Goal: Task Accomplishment & Management: Use online tool/utility

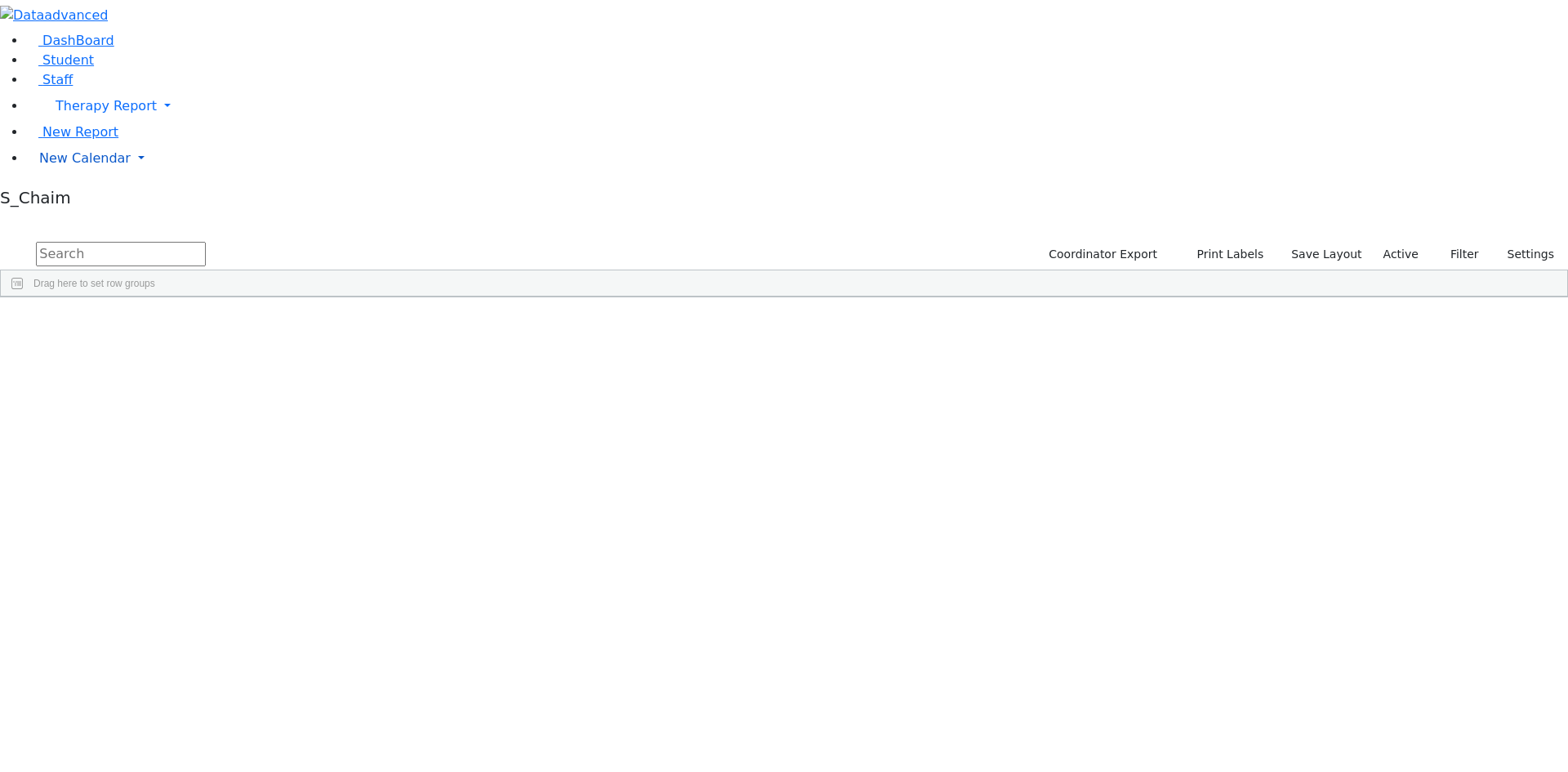
click at [109, 166] on span "New Calendar" at bounding box center [85, 158] width 92 height 16
click at [120, 218] on span "Teacher Report" at bounding box center [88, 210] width 98 height 16
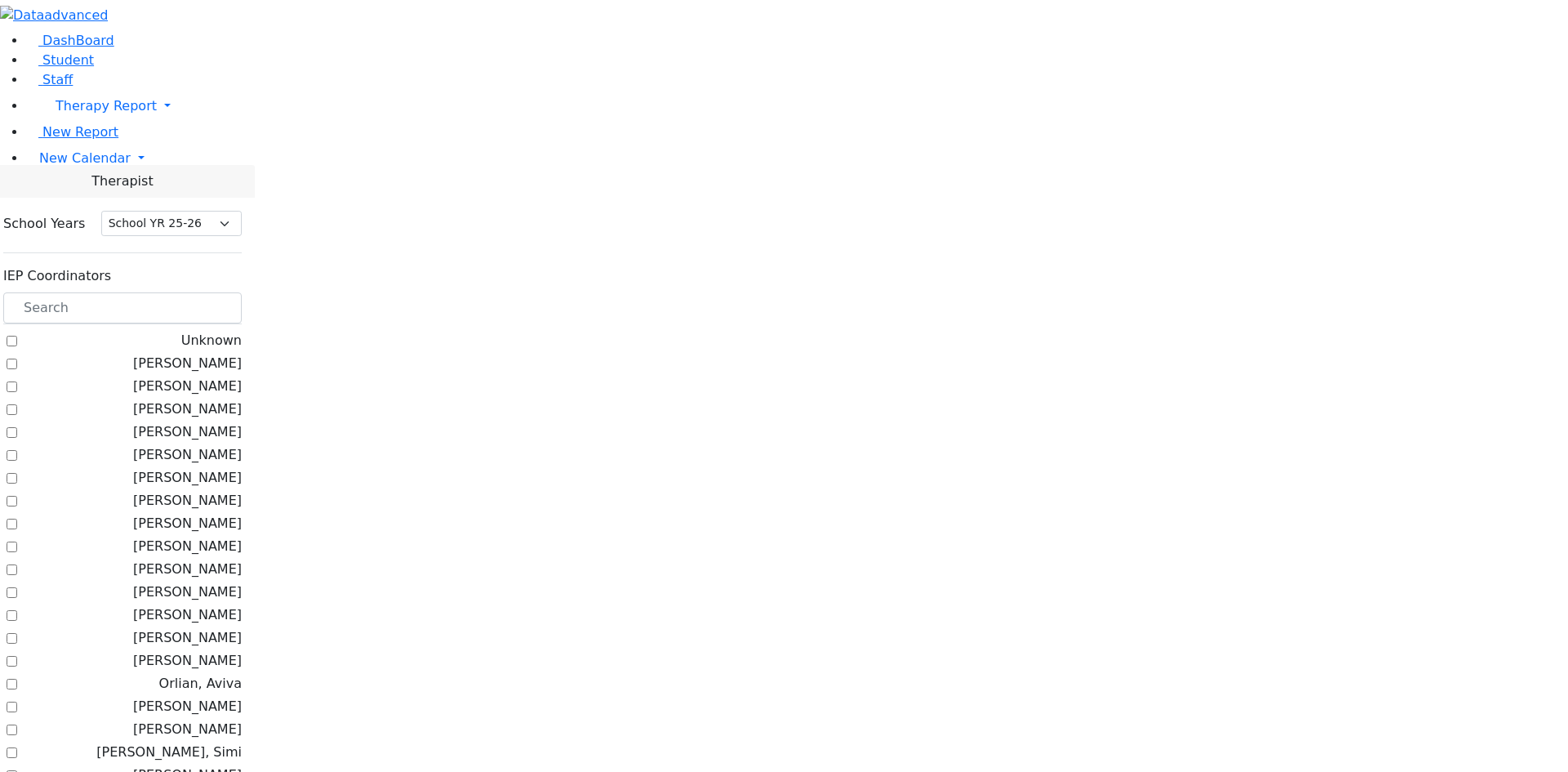
select select "212"
click at [242, 292] on input "text" at bounding box center [123, 307] width 239 height 31
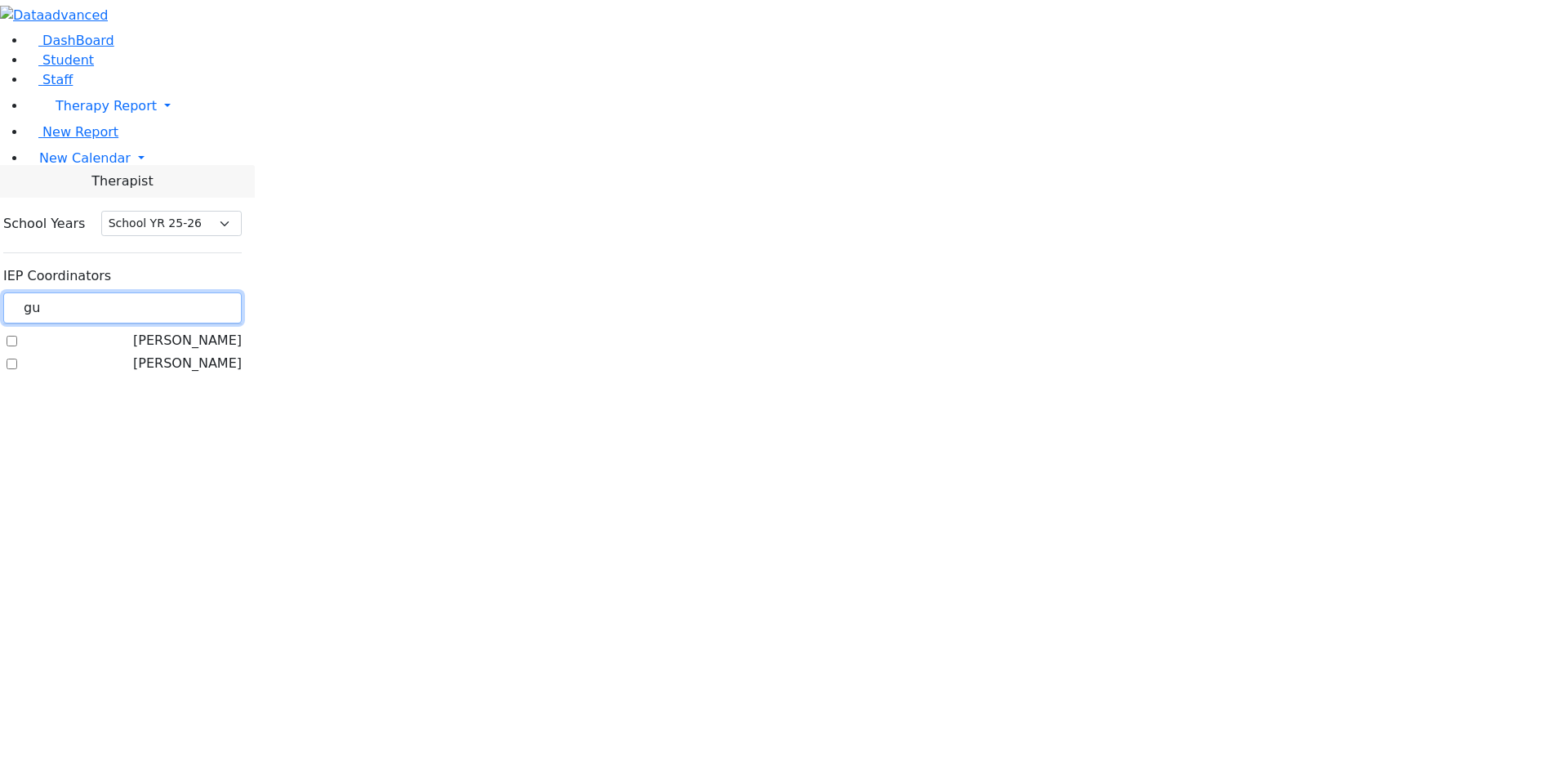
type input "gu"
click at [242, 330] on label "[PERSON_NAME]" at bounding box center [187, 340] width 109 height 19
click at [18, 336] on input "[PERSON_NAME]" at bounding box center [12, 341] width 11 height 11
checkbox input "true"
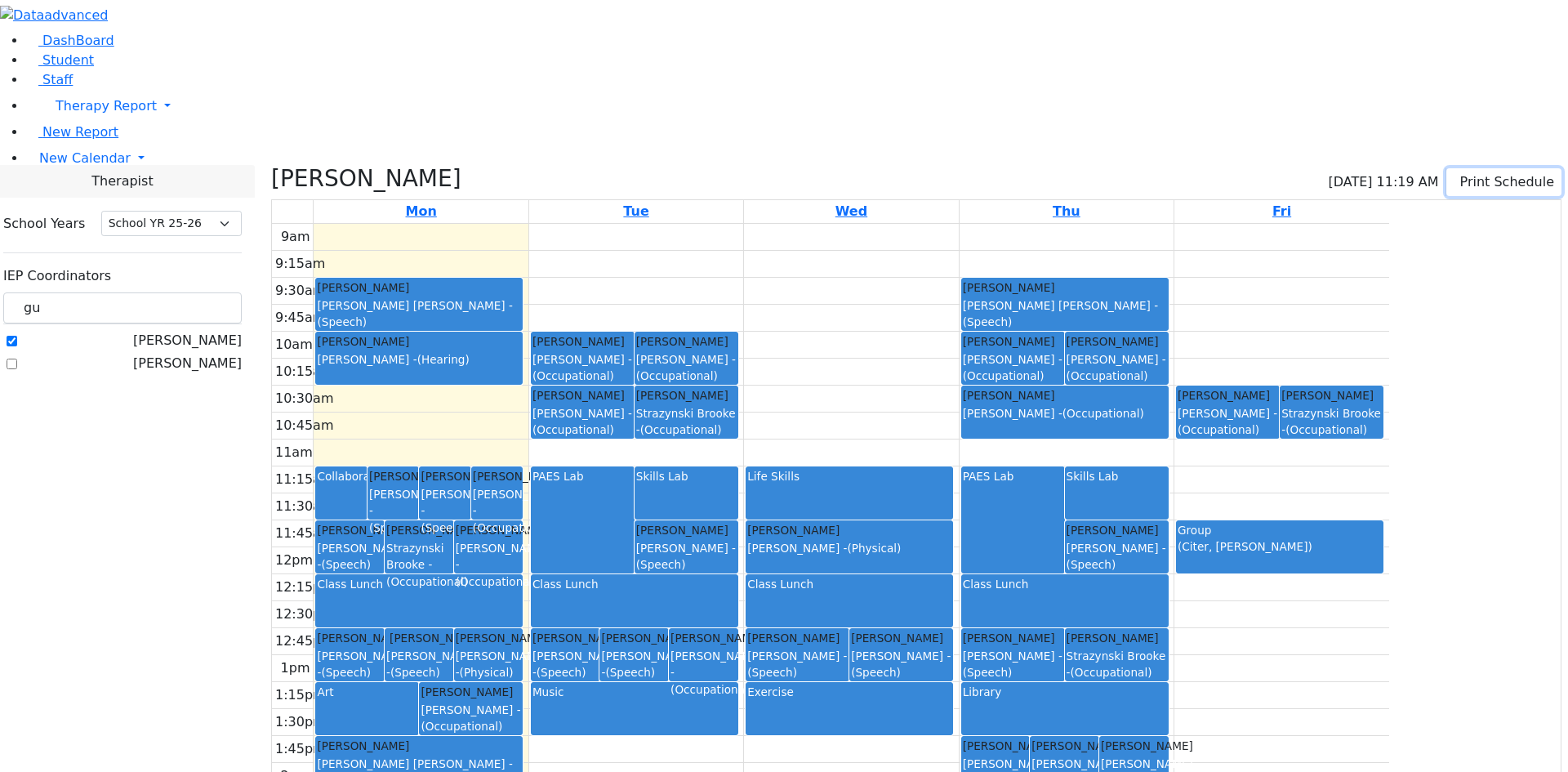
click at [1507, 169] on button "Print Schedule" at bounding box center [1505, 182] width 115 height 28
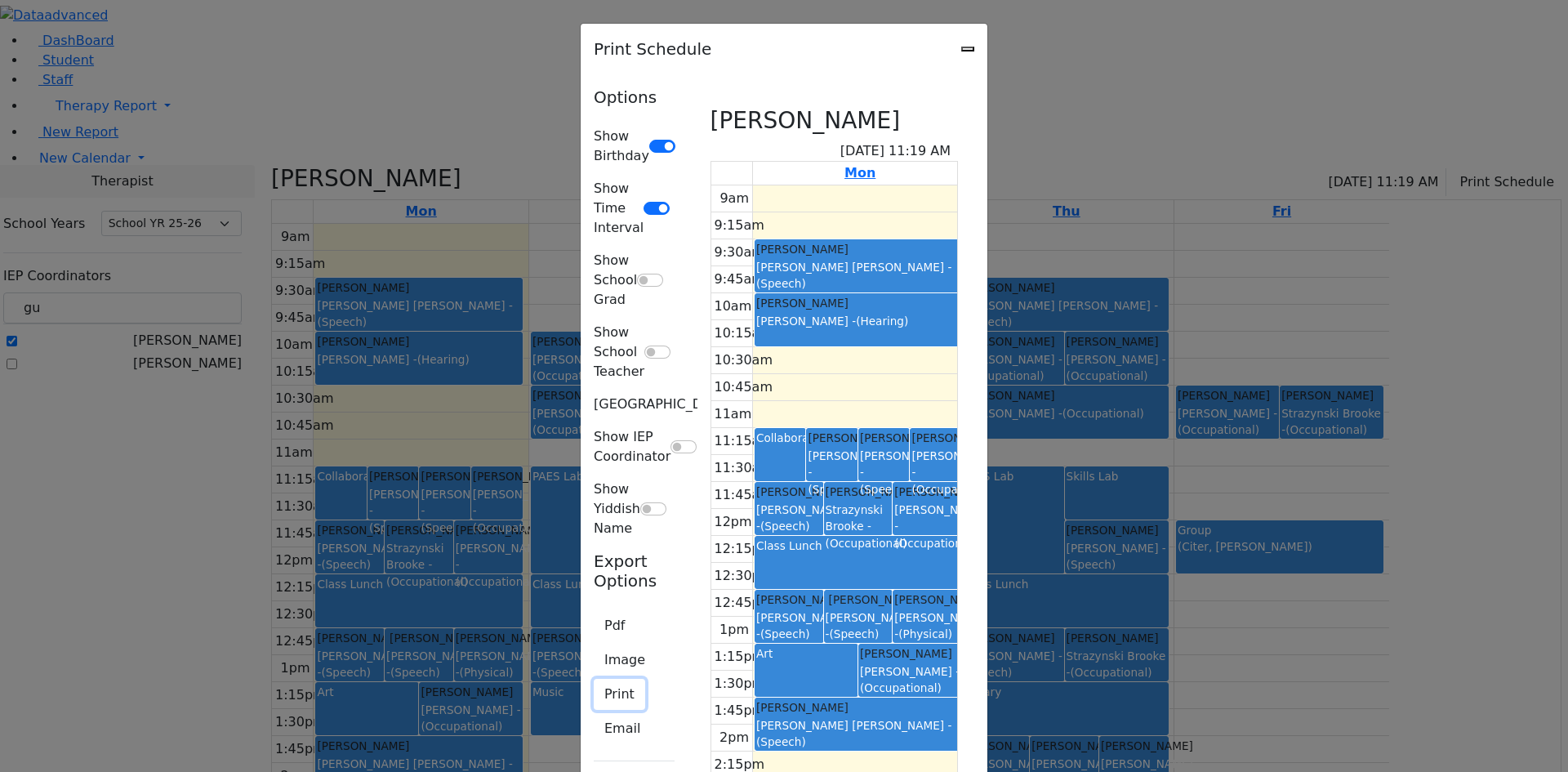
click at [594, 679] on button "Print" at bounding box center [620, 694] width 52 height 31
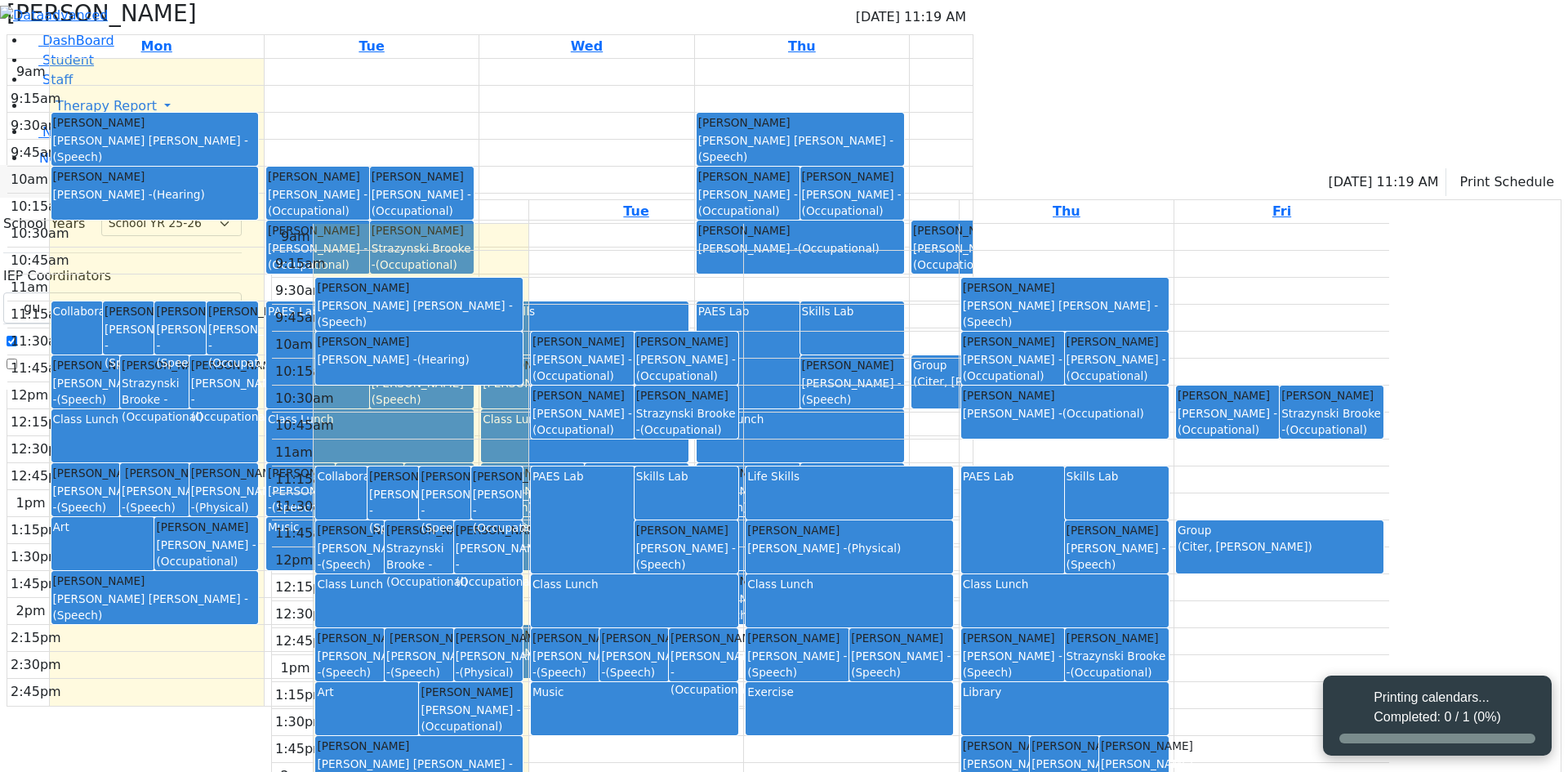
select select "212"
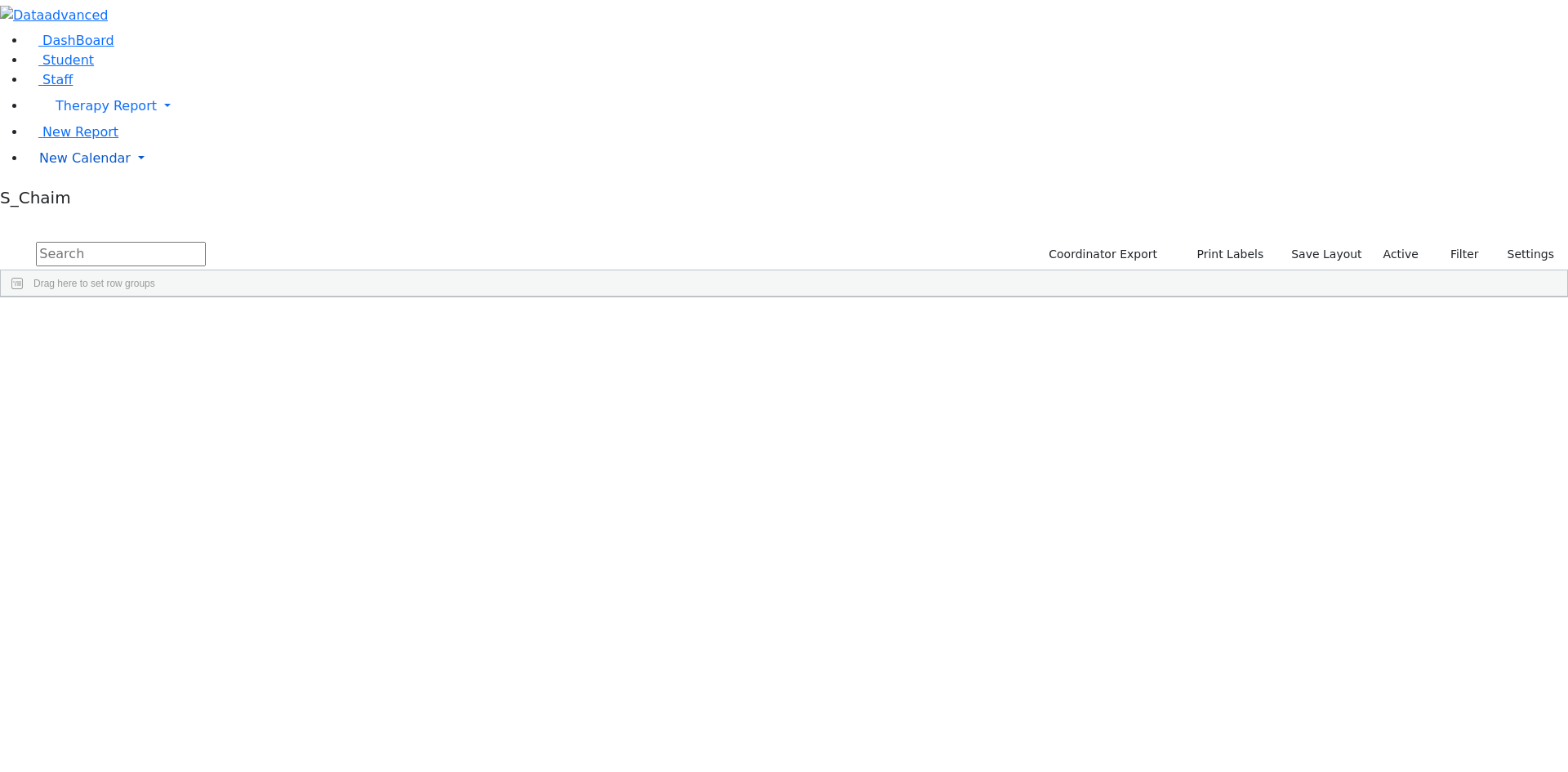
click at [92, 166] on span "New Calendar" at bounding box center [85, 158] width 92 height 16
click at [93, 199] on span "Calendar" at bounding box center [64, 190] width 58 height 16
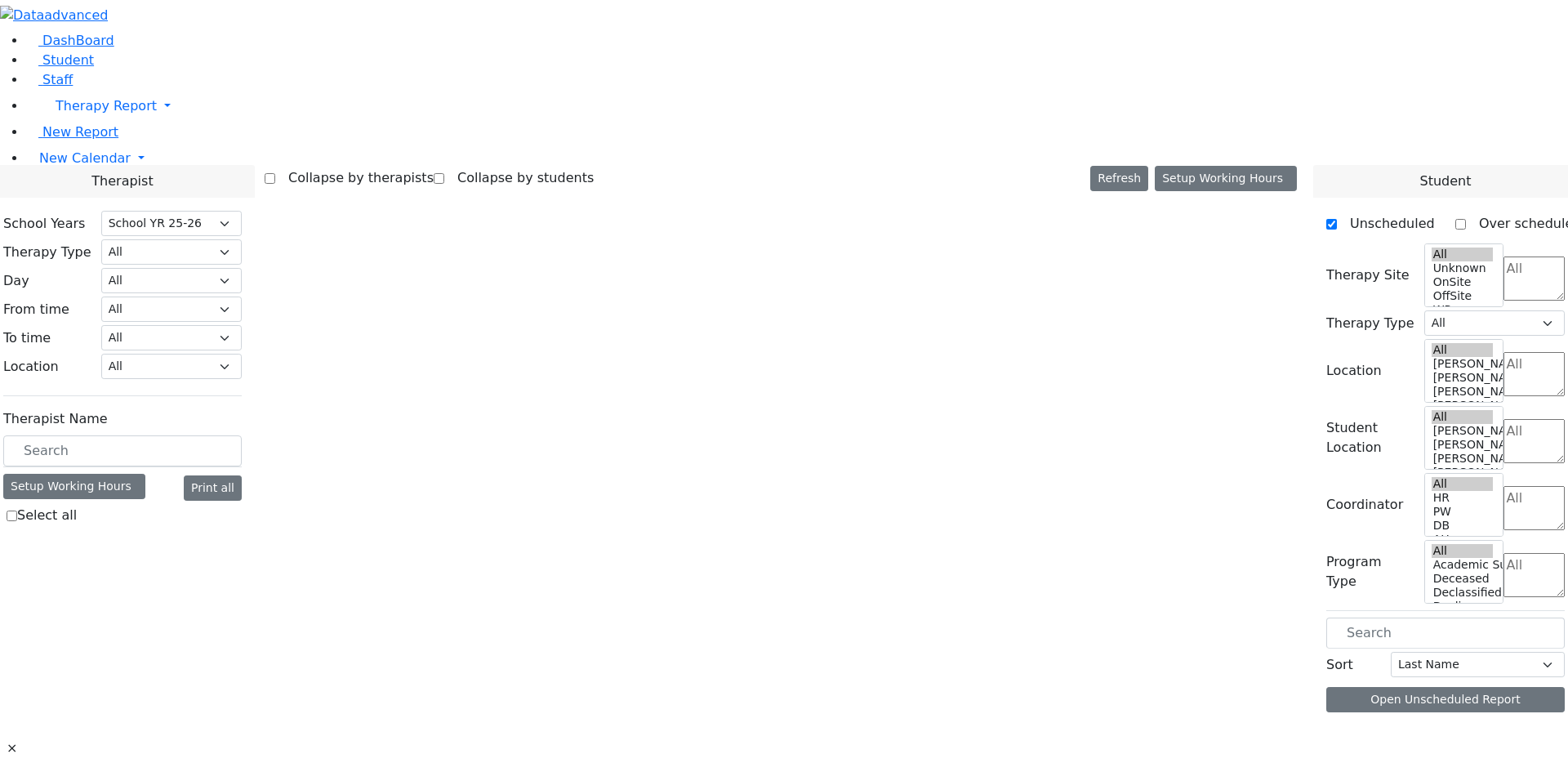
select select "212"
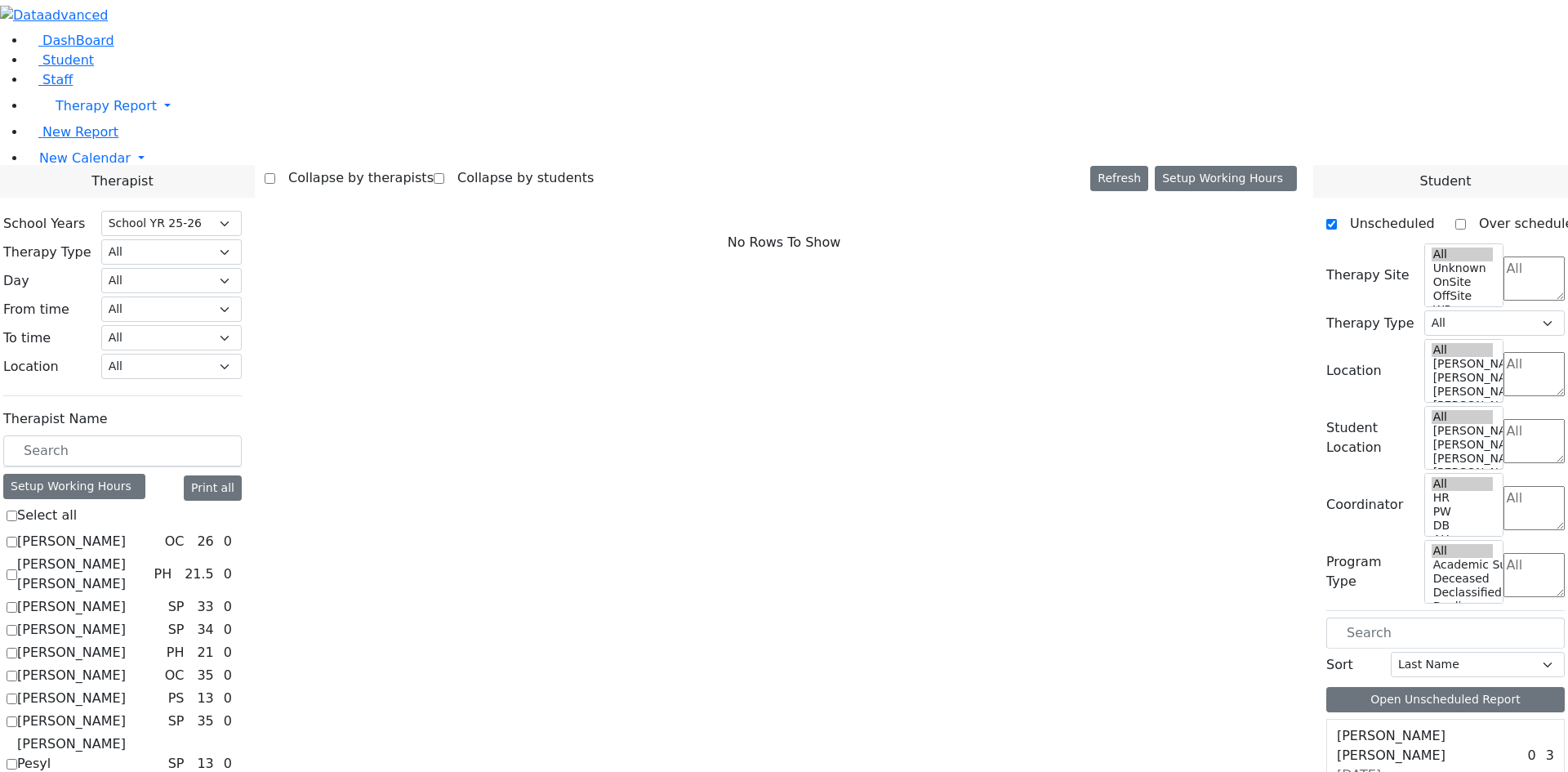
click at [126, 597] on label "Asok Pradeep" at bounding box center [72, 606] width 109 height 19
click at [18, 602] on input "Asok Pradeep" at bounding box center [12, 607] width 11 height 11
checkbox input "true"
select select "3"
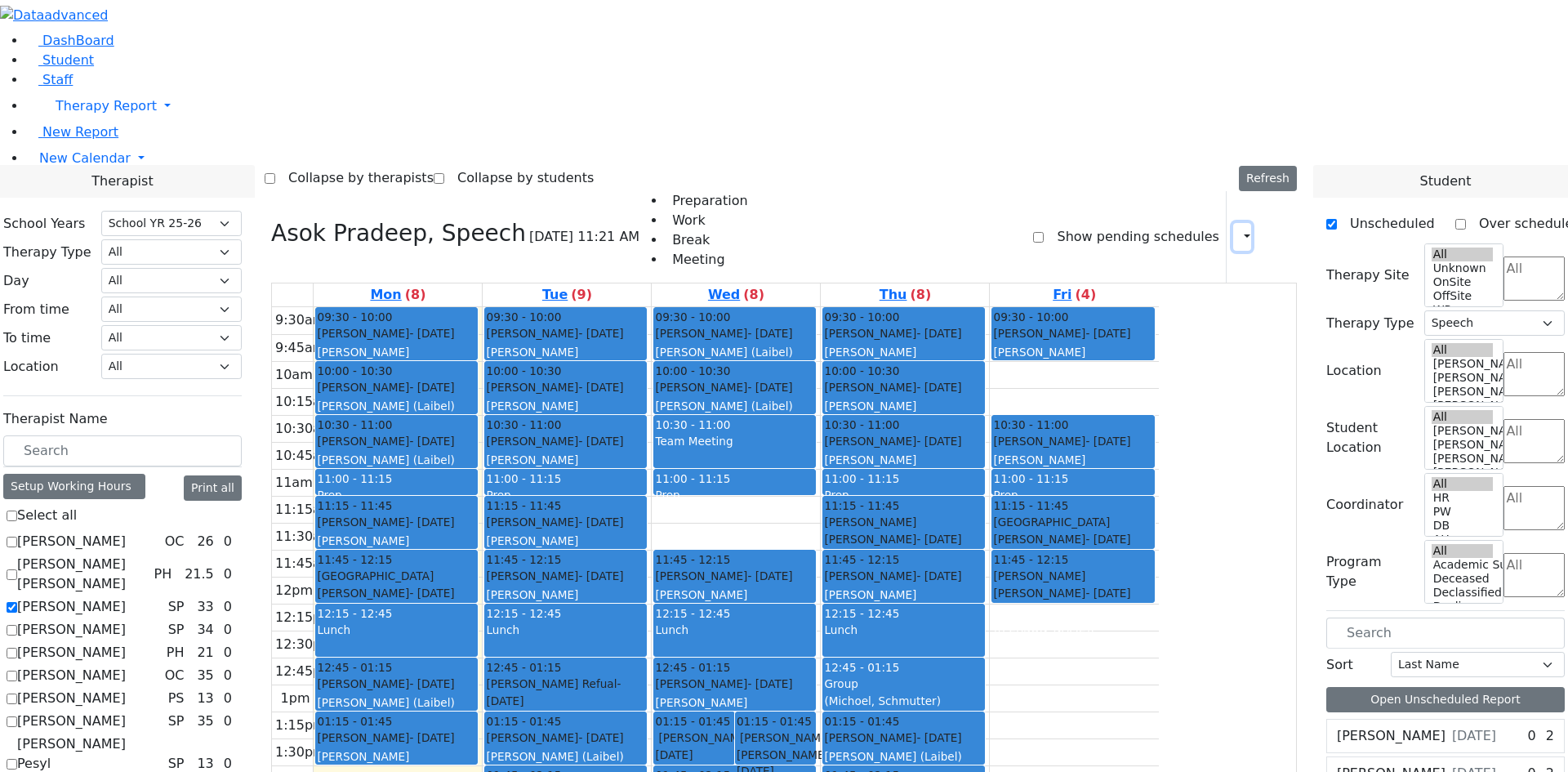
click at [1237, 229] on icon "button" at bounding box center [1237, 236] width 0 height 16
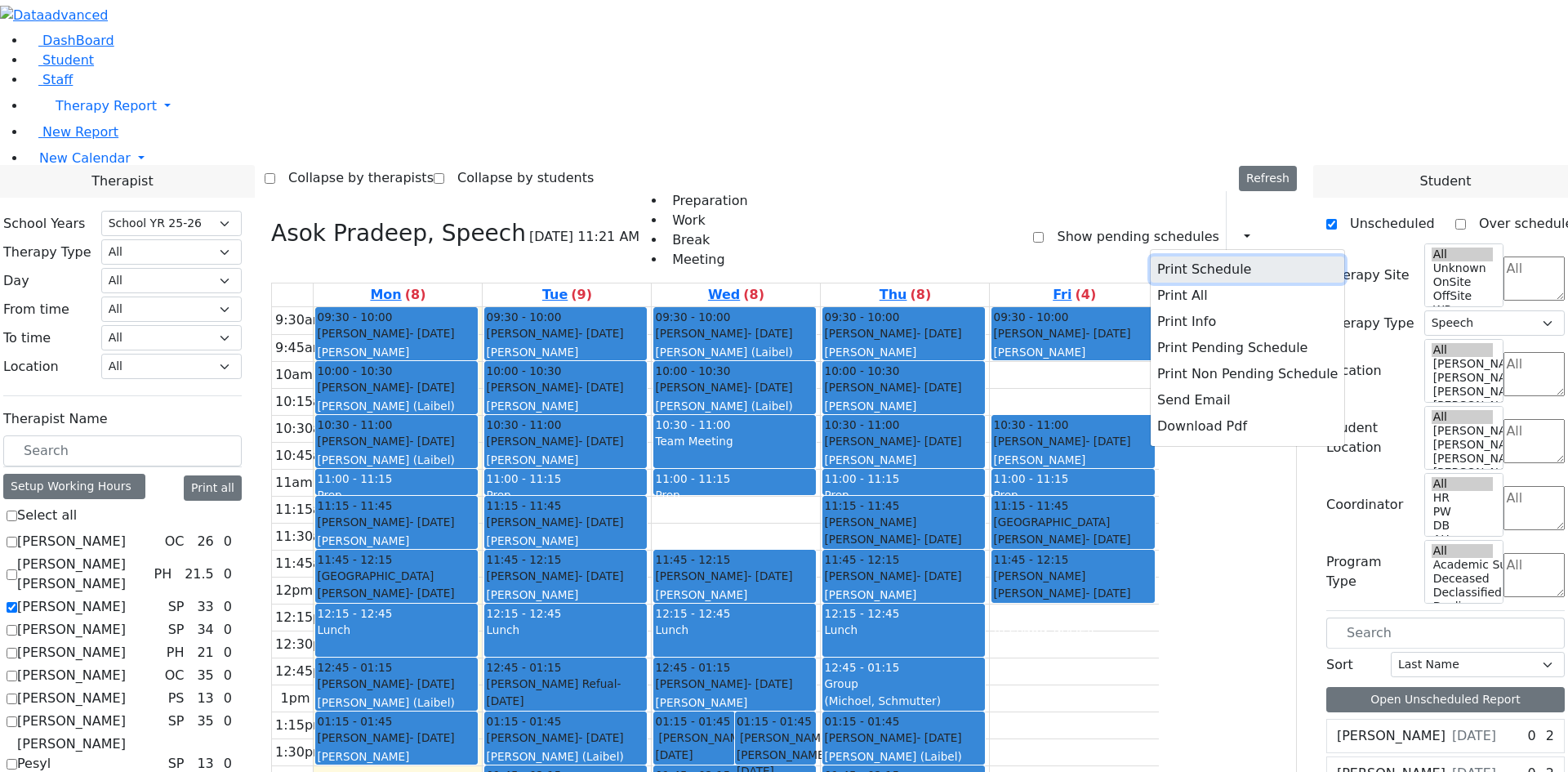
click at [1196, 256] on button "Print Schedule" at bounding box center [1247, 269] width 194 height 26
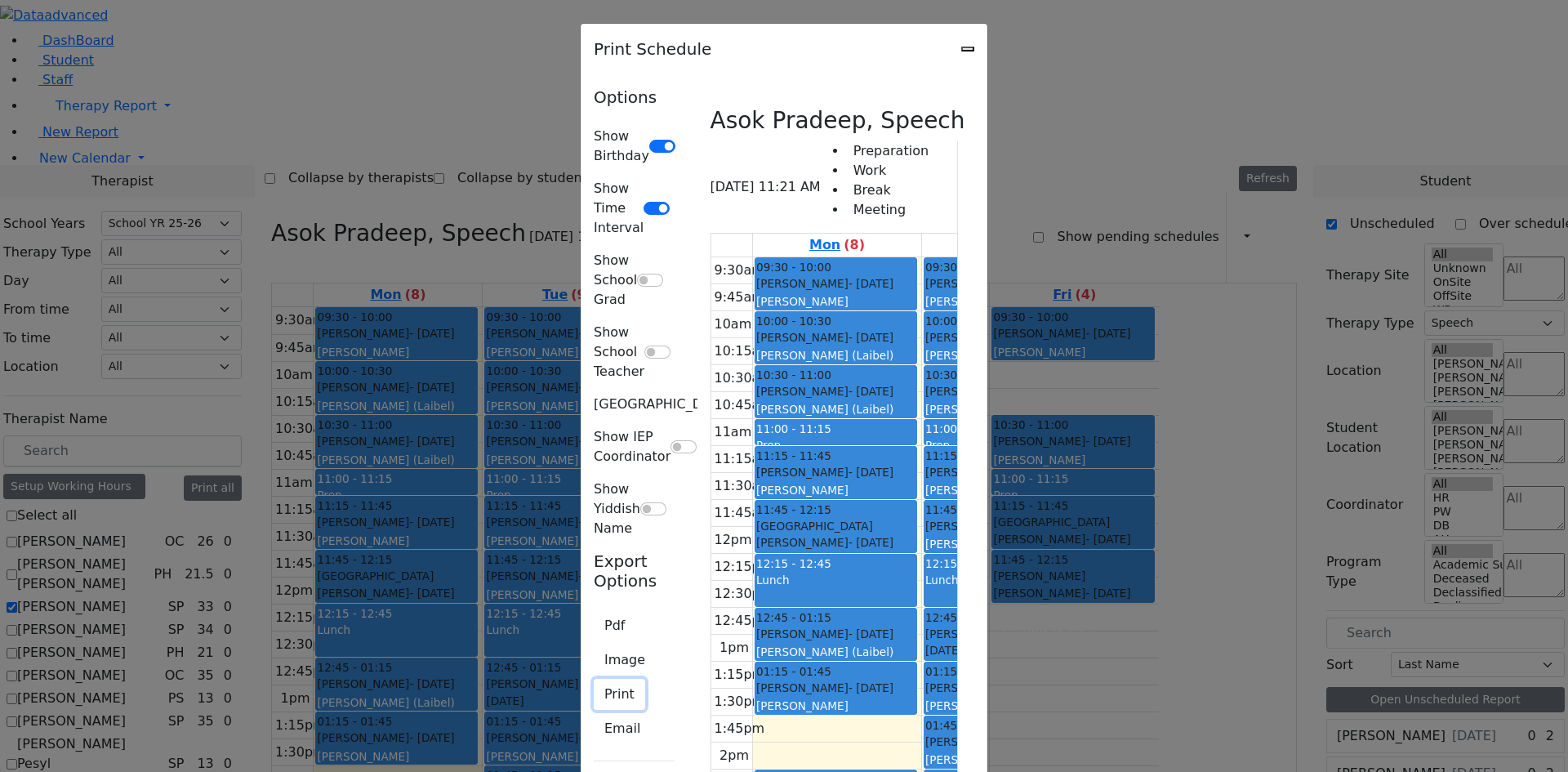
click at [594, 679] on button "Print" at bounding box center [620, 694] width 52 height 31
